Goal: Answer question/provide support

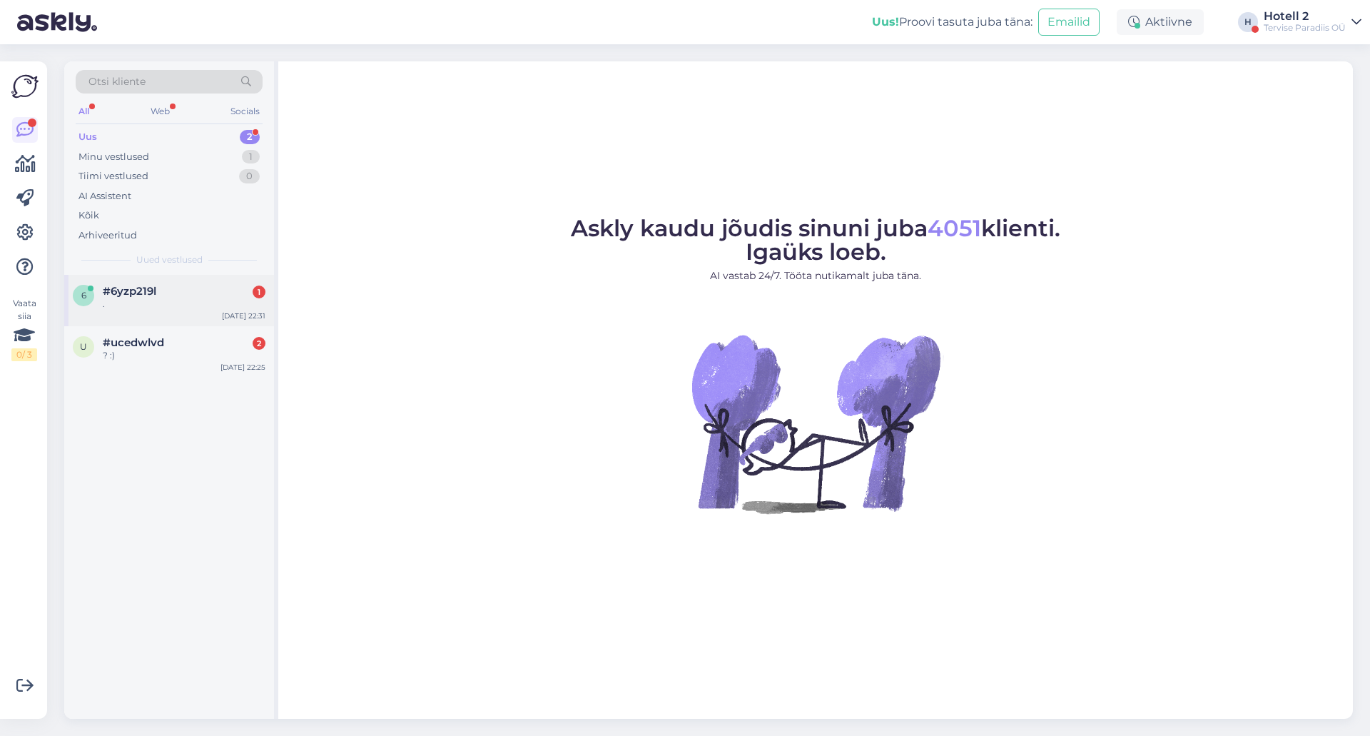
click at [152, 300] on div "." at bounding box center [184, 304] width 163 height 13
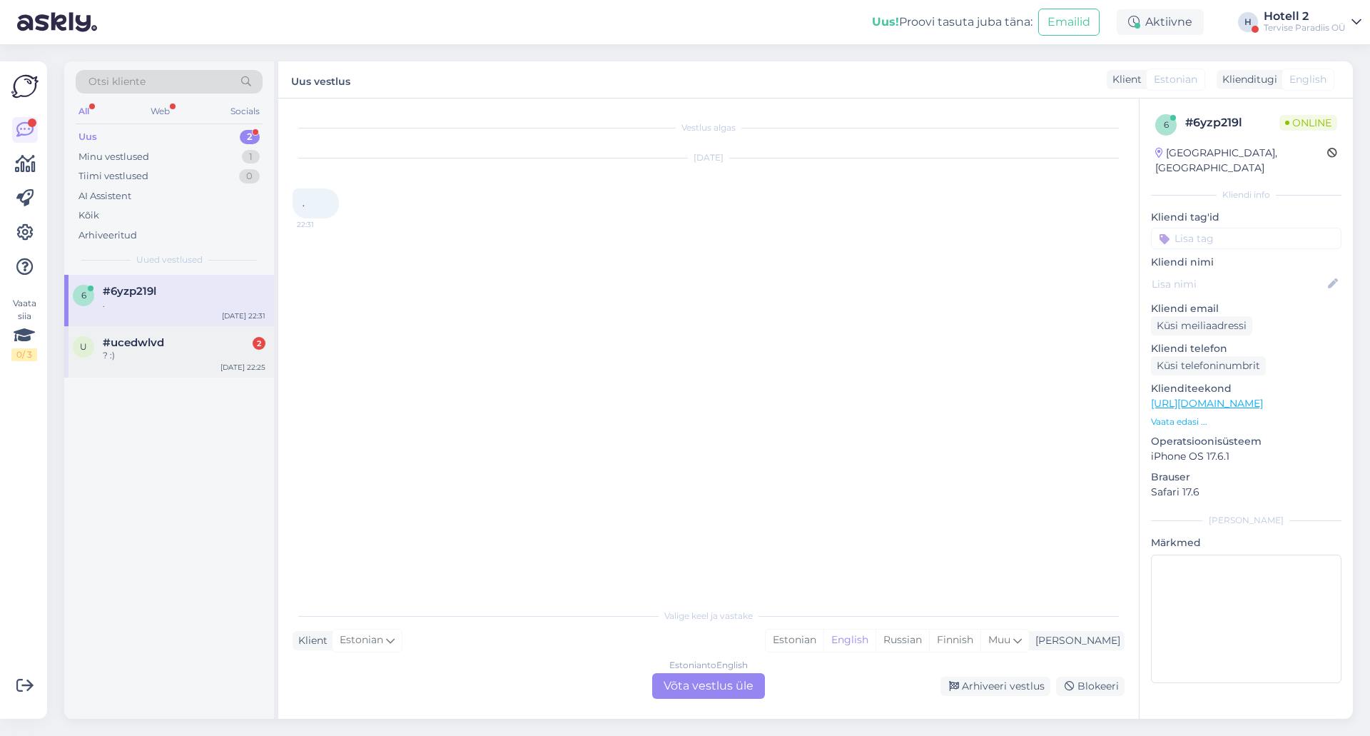
click at [170, 343] on div "#ucedwlvd 2" at bounding box center [184, 342] width 163 height 13
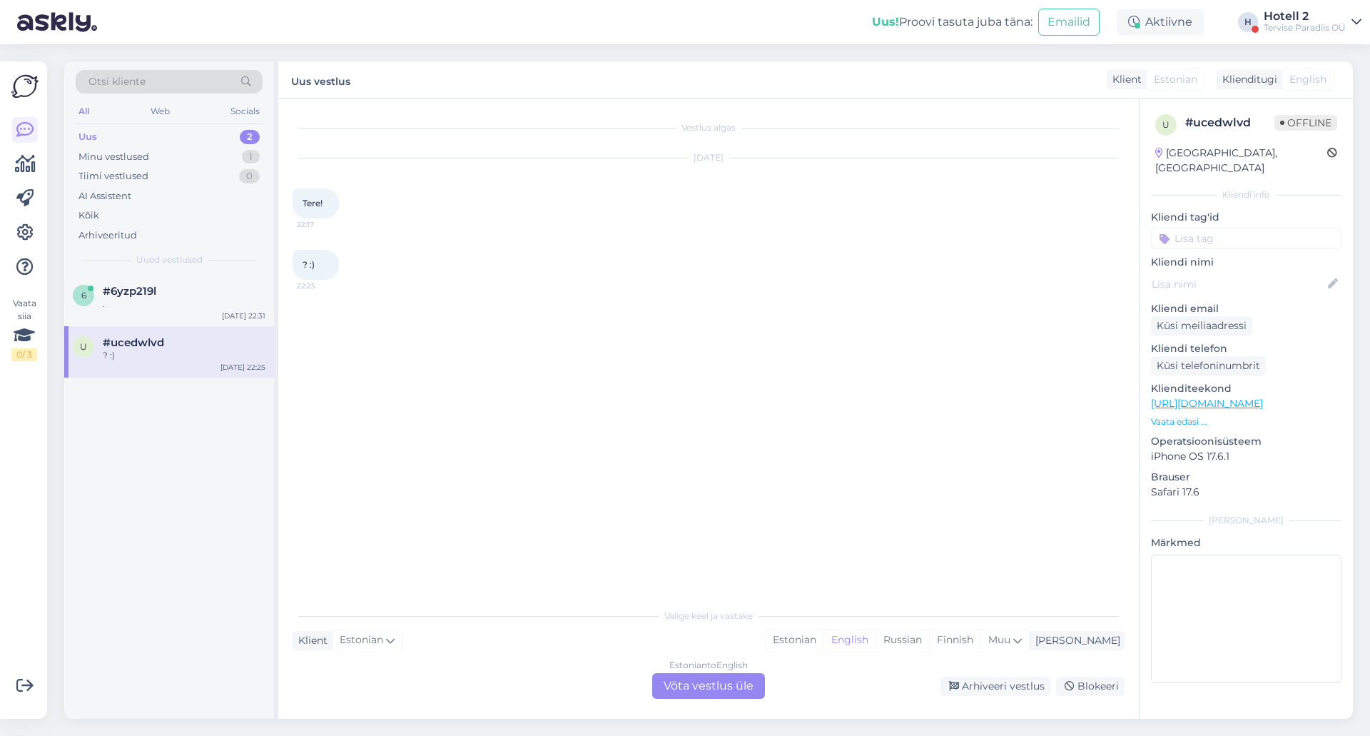
click at [737, 685] on div "Estonian to English Võta vestlus üle" at bounding box center [708, 686] width 113 height 26
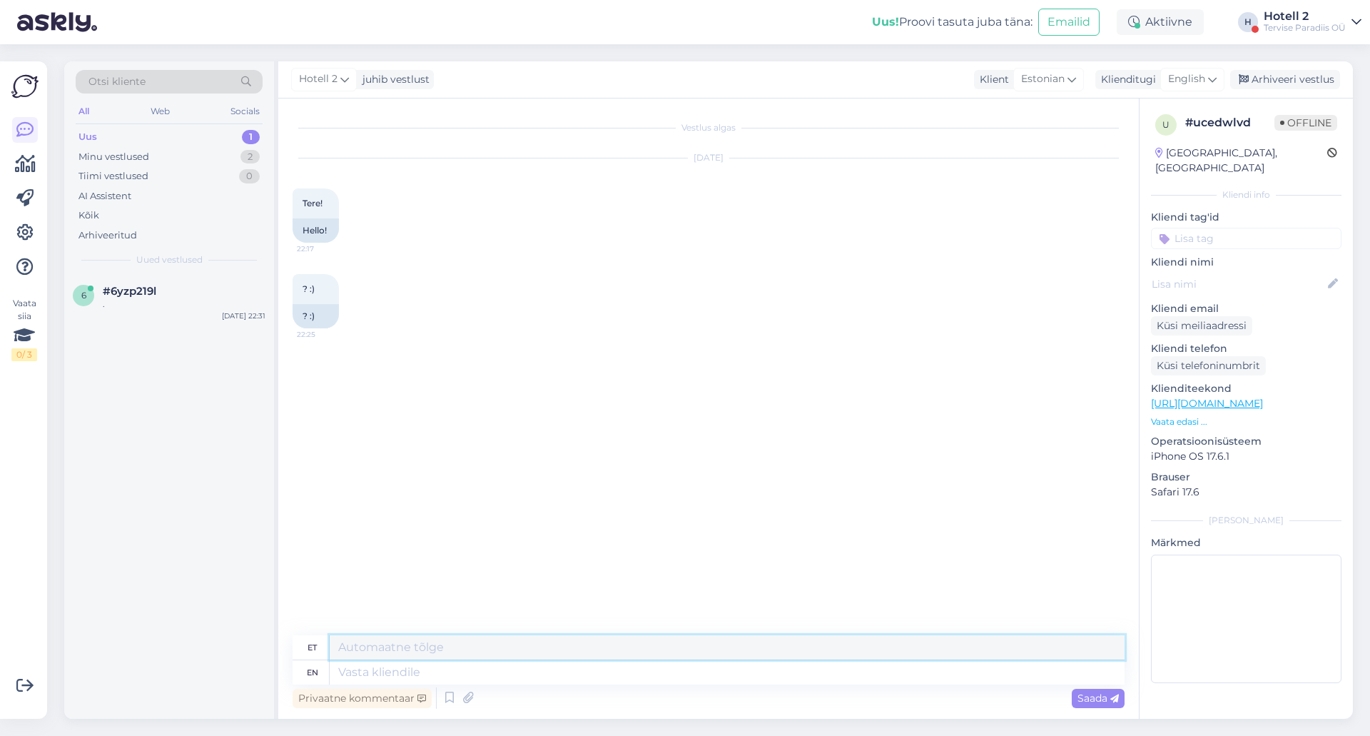
click at [390, 650] on textarea at bounding box center [727, 647] width 795 height 24
click at [1200, 83] on span "English" at bounding box center [1186, 79] width 37 height 16
type input "es"
click at [1118, 161] on link "Estonian" at bounding box center [1160, 165] width 157 height 23
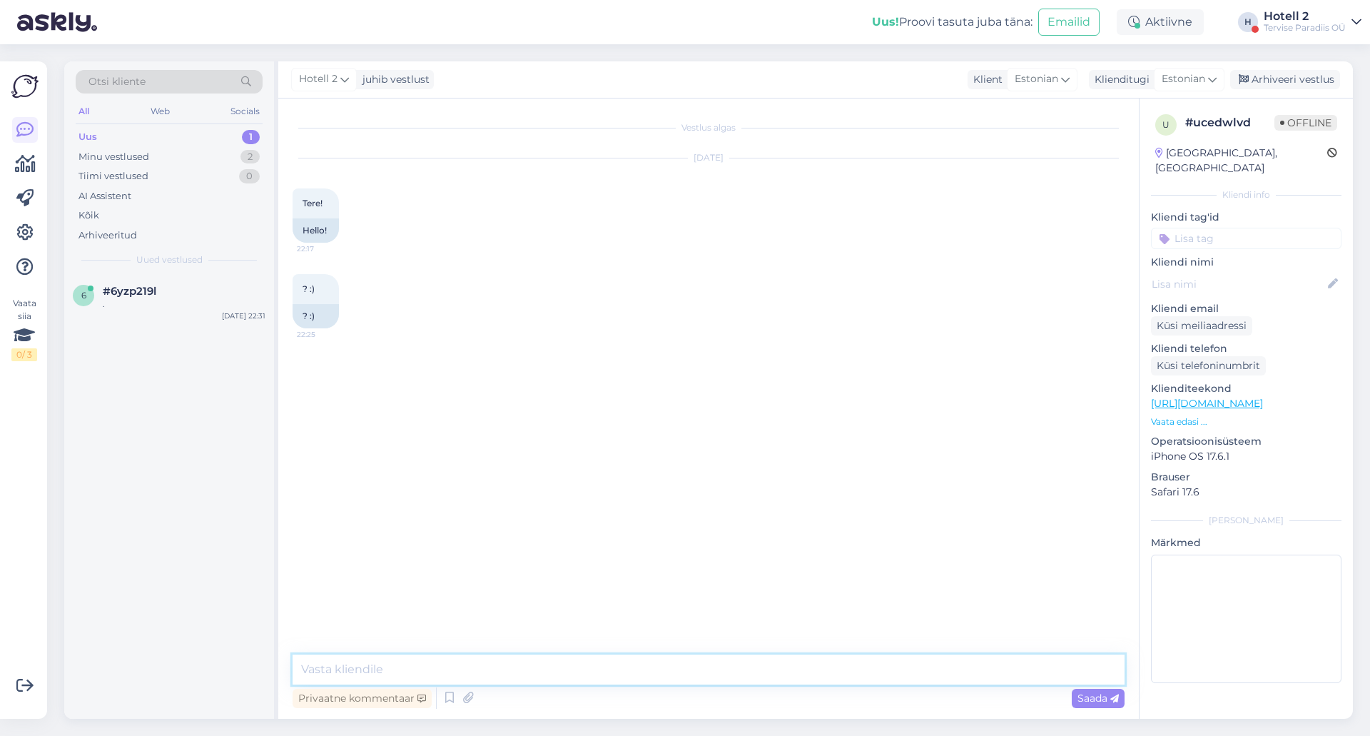
click at [305, 665] on textarea at bounding box center [709, 670] width 832 height 30
type textarea "Tere!"
click at [1256, 79] on div "Arhiveeri vestlus" at bounding box center [1286, 79] width 110 height 19
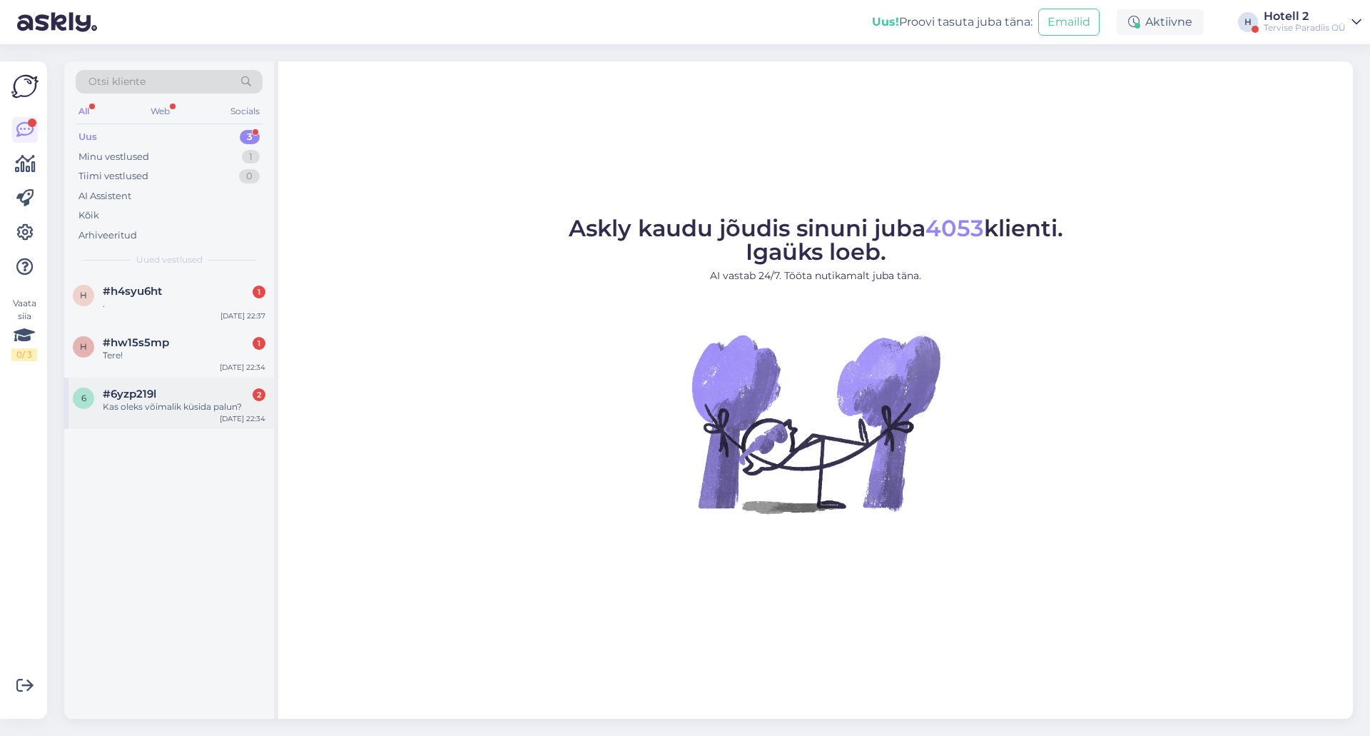
click at [144, 393] on span "#6yzp219l" at bounding box center [130, 394] width 54 height 13
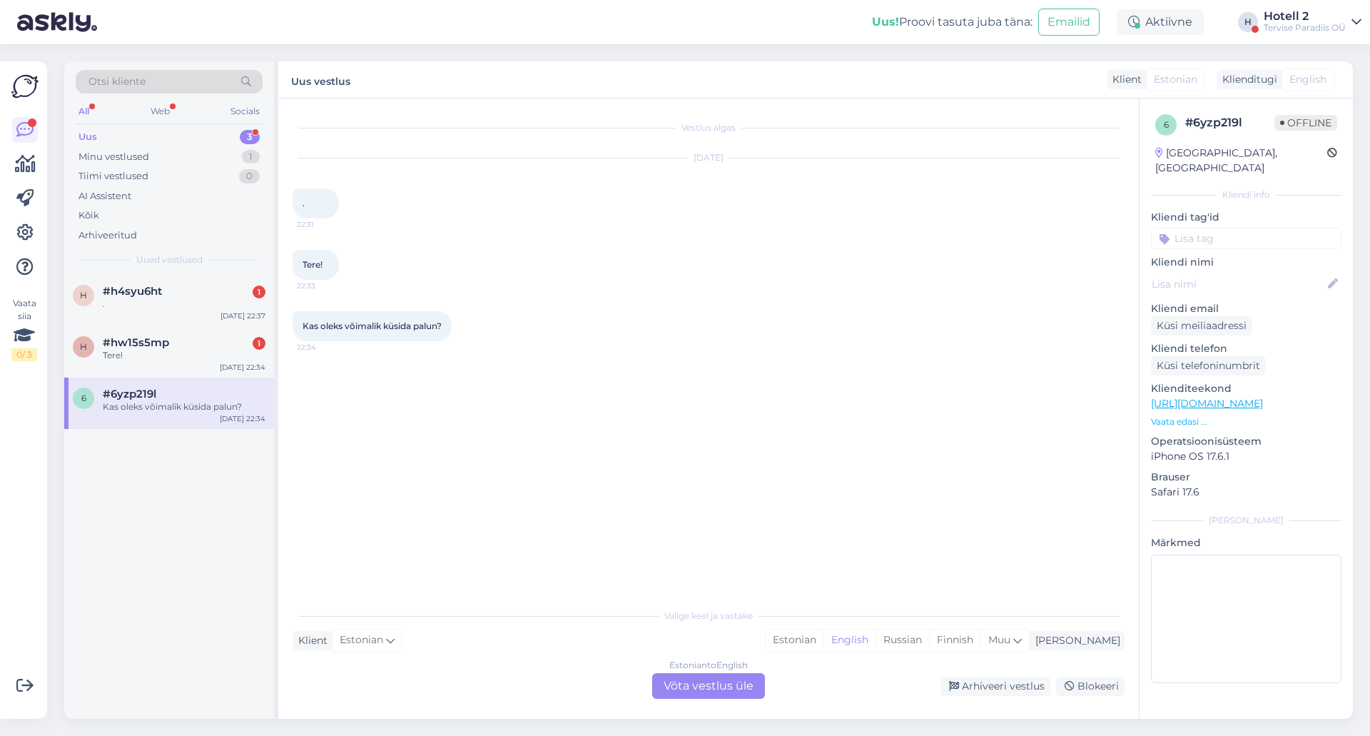
click at [691, 687] on div "Estonian to English Võta vestlus üle" at bounding box center [708, 686] width 113 height 26
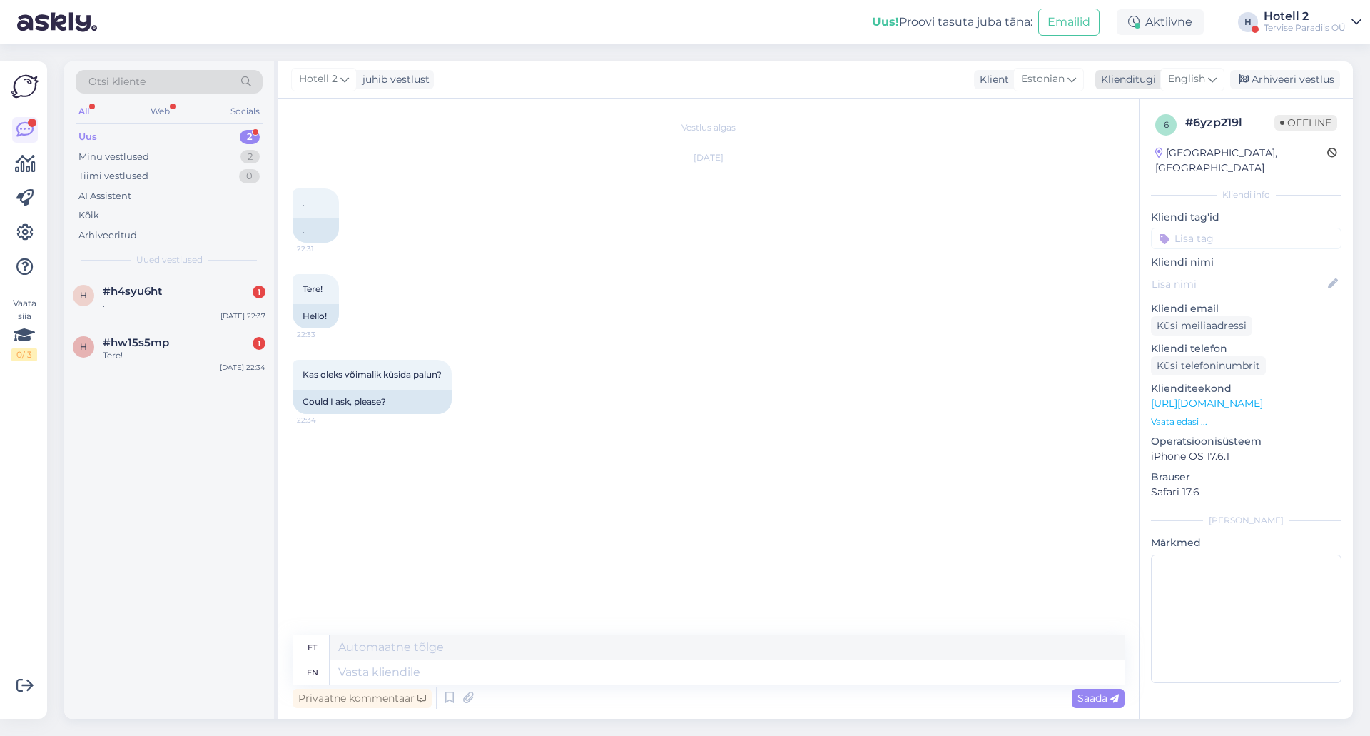
click at [1206, 88] on div "English" at bounding box center [1193, 79] width 64 height 23
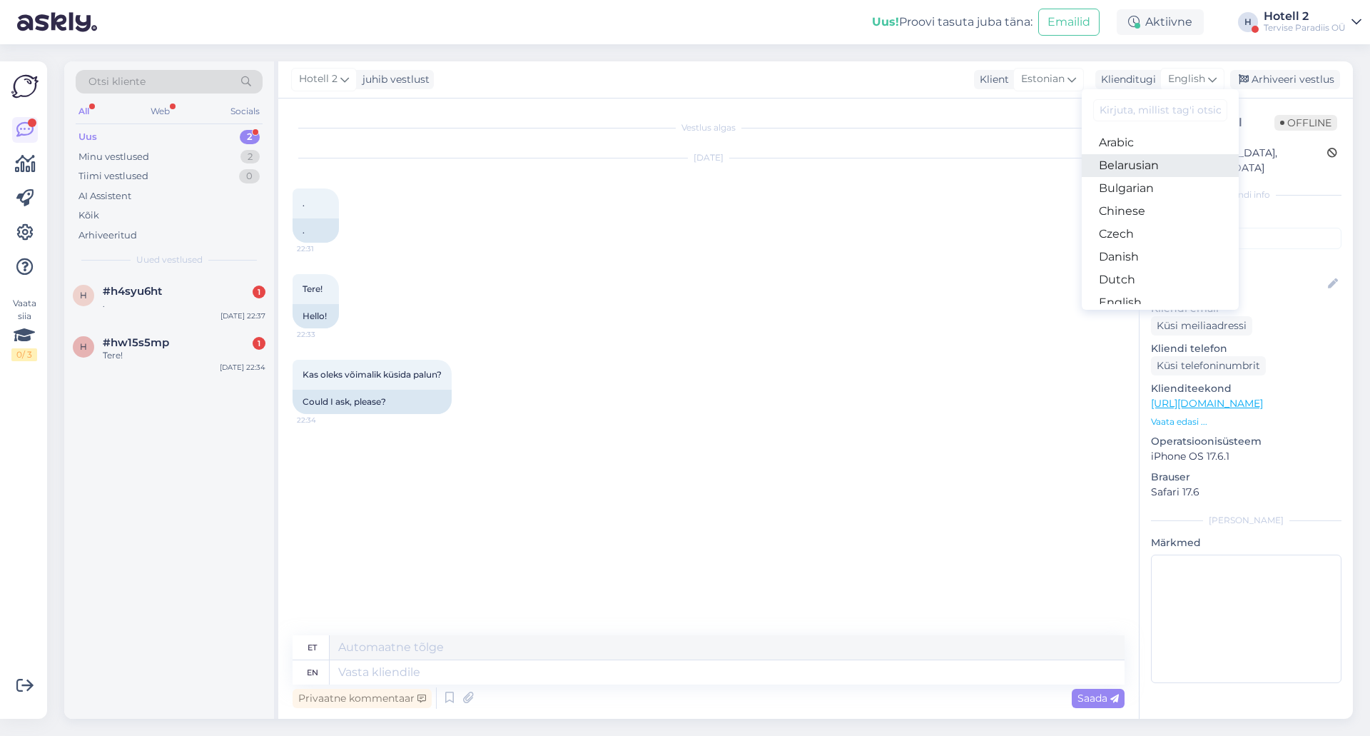
type input "e"
click at [1121, 230] on link "Estonian" at bounding box center [1160, 234] width 157 height 23
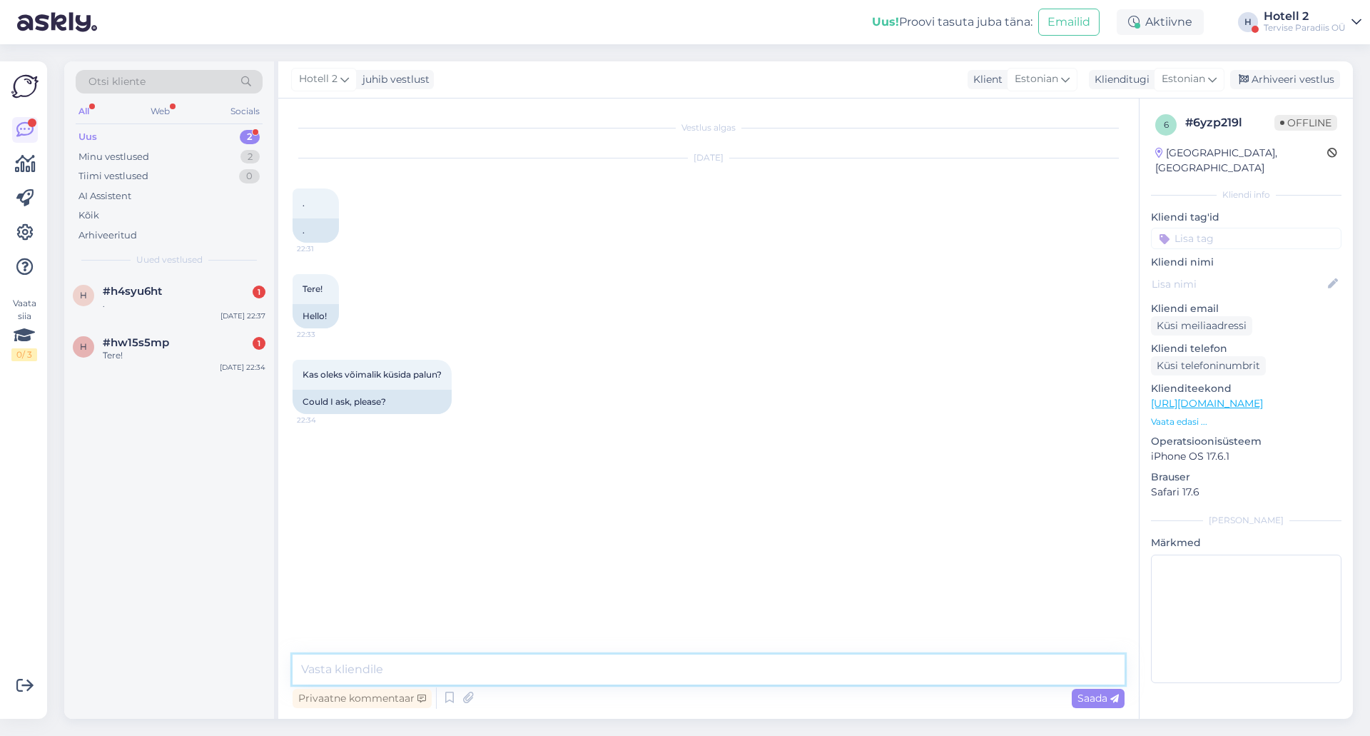
click at [310, 674] on textarea at bounding box center [709, 670] width 832 height 30
type textarea "Tere"
type textarea "ikka"
click at [1283, 73] on div "Arhiveeri vestlus" at bounding box center [1286, 79] width 110 height 19
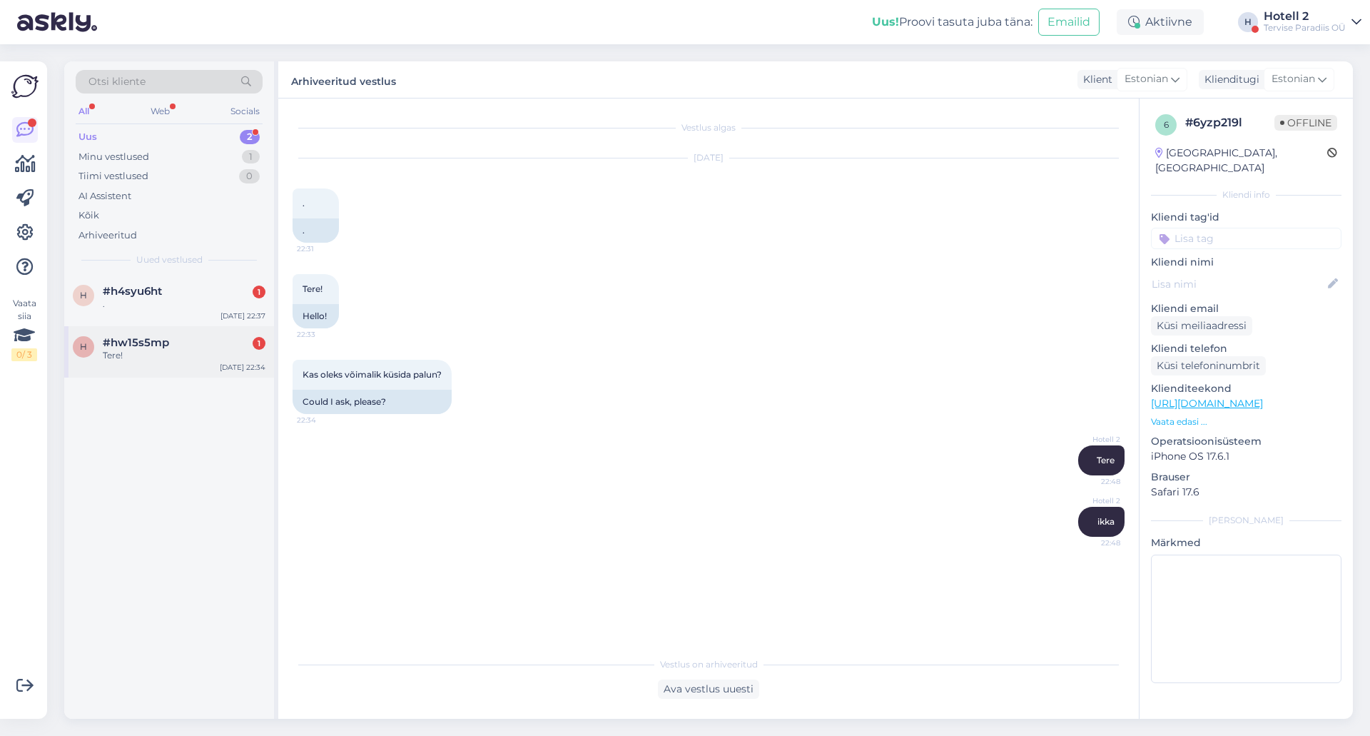
click at [145, 368] on div "h #hw15s5mp 1 Tere! [DATE] 22:34" at bounding box center [169, 351] width 210 height 51
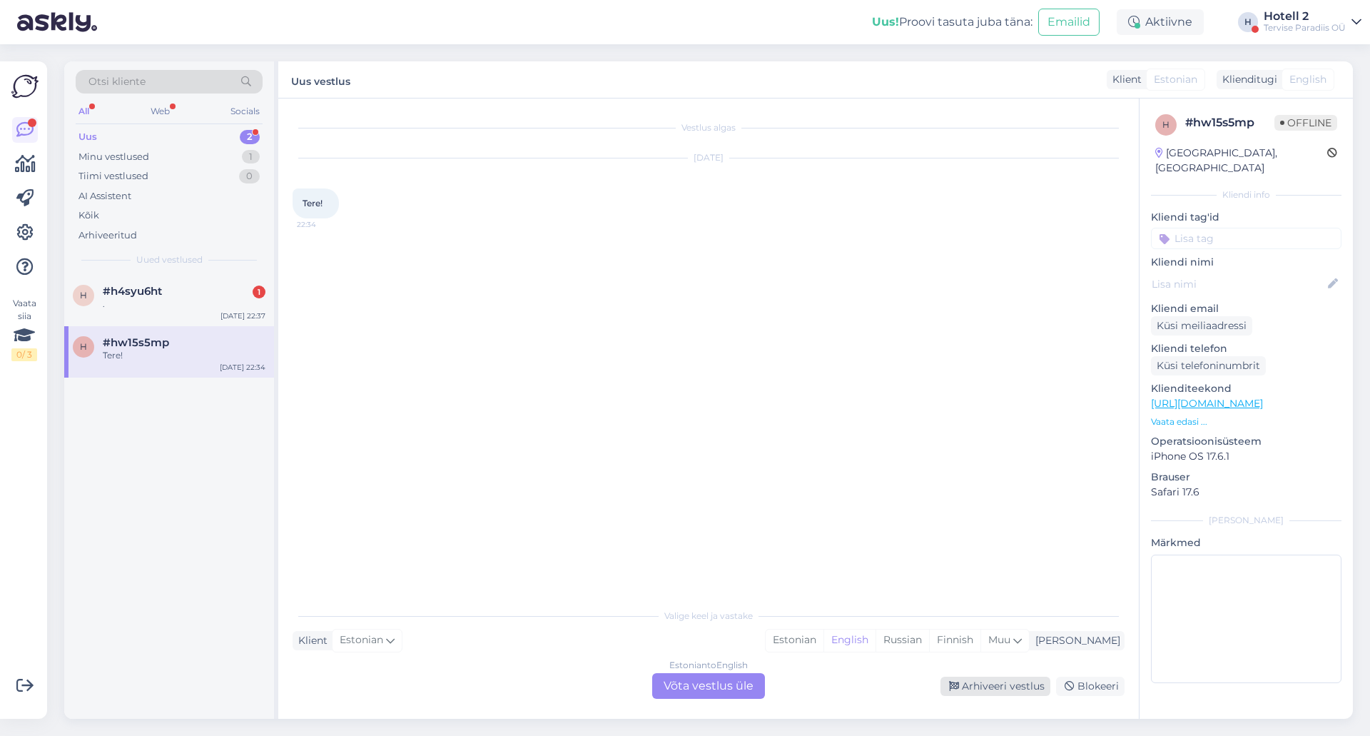
click at [984, 686] on div "Arhiveeri vestlus" at bounding box center [996, 686] width 110 height 19
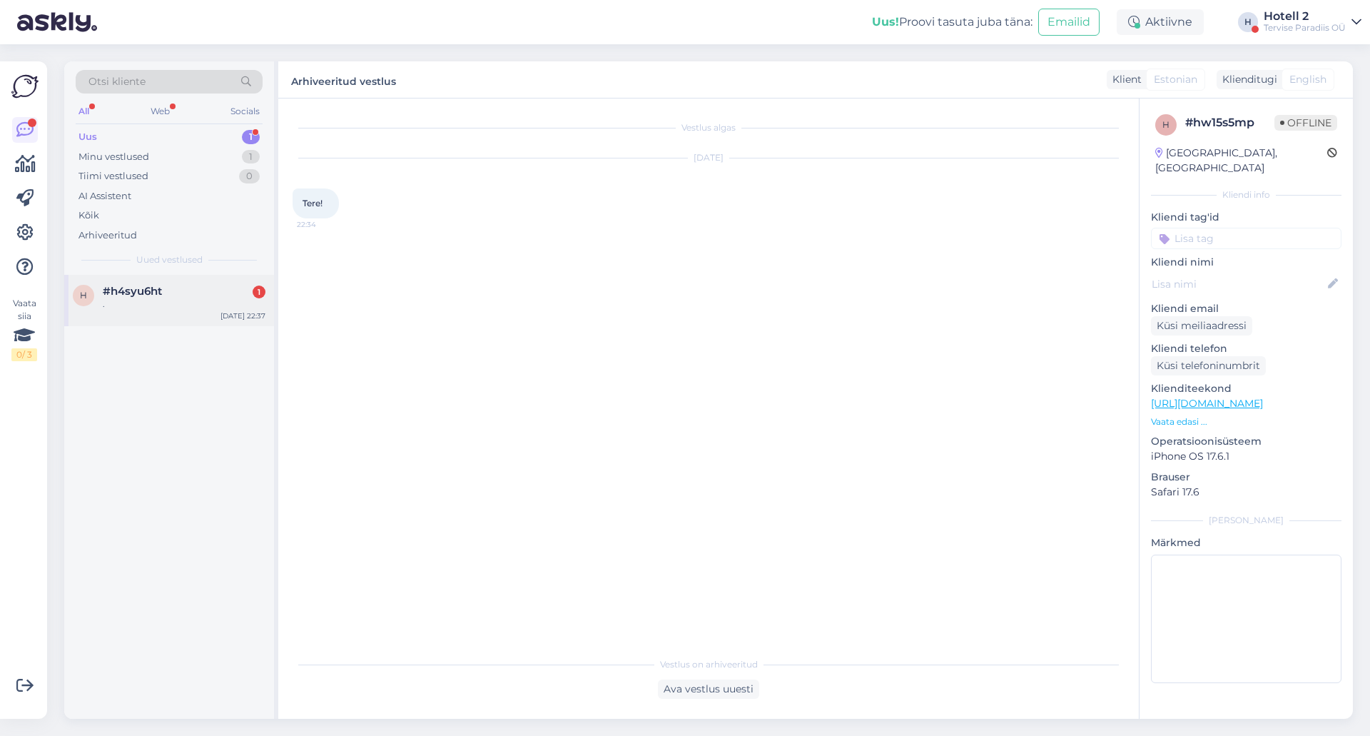
click at [131, 298] on div "." at bounding box center [184, 304] width 163 height 13
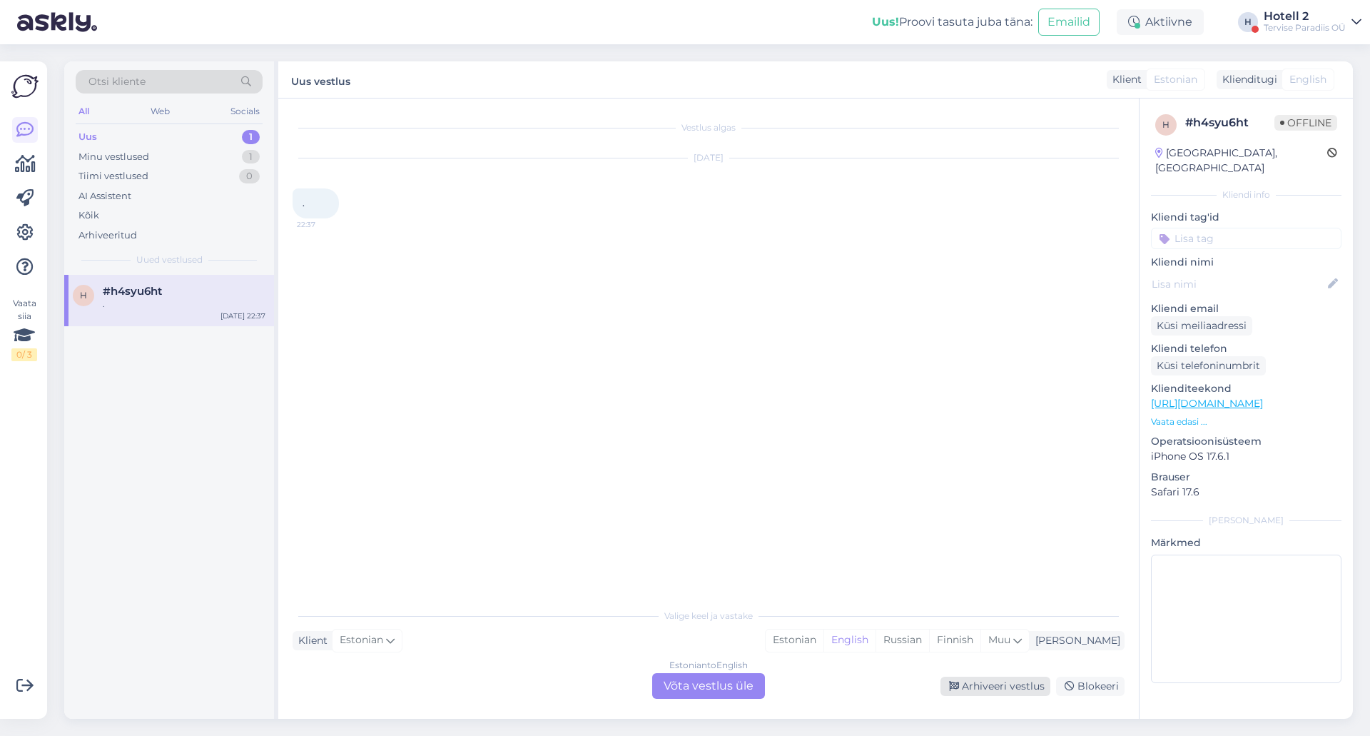
click at [977, 686] on div "Arhiveeri vestlus" at bounding box center [996, 686] width 110 height 19
